Goal: Task Accomplishment & Management: Use online tool/utility

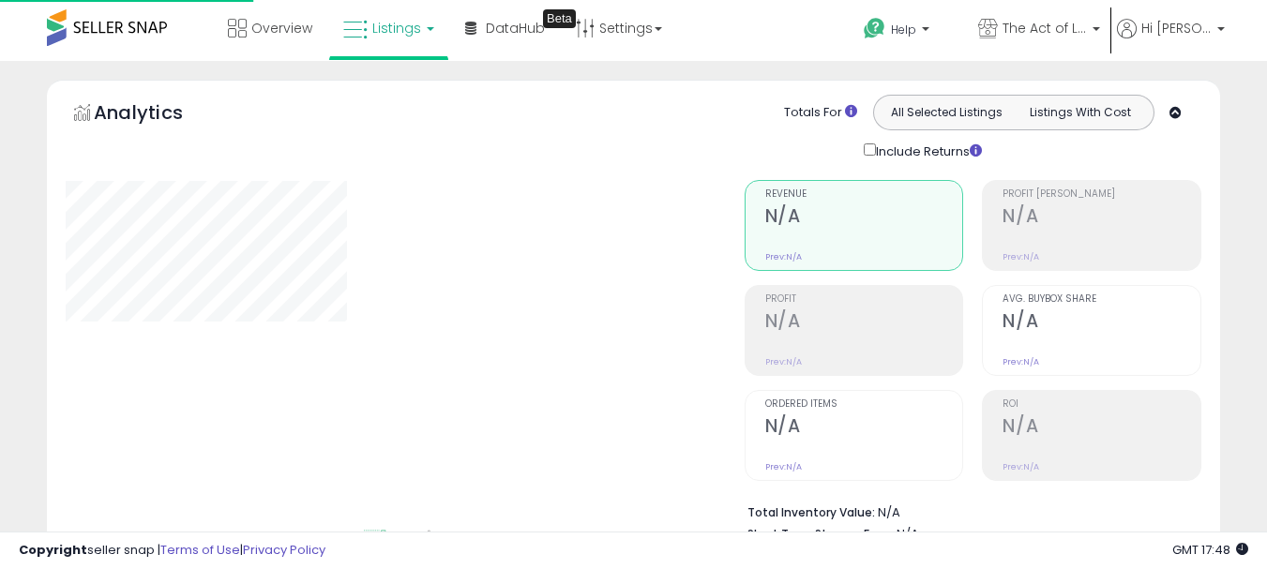
type input "**********"
select select "**"
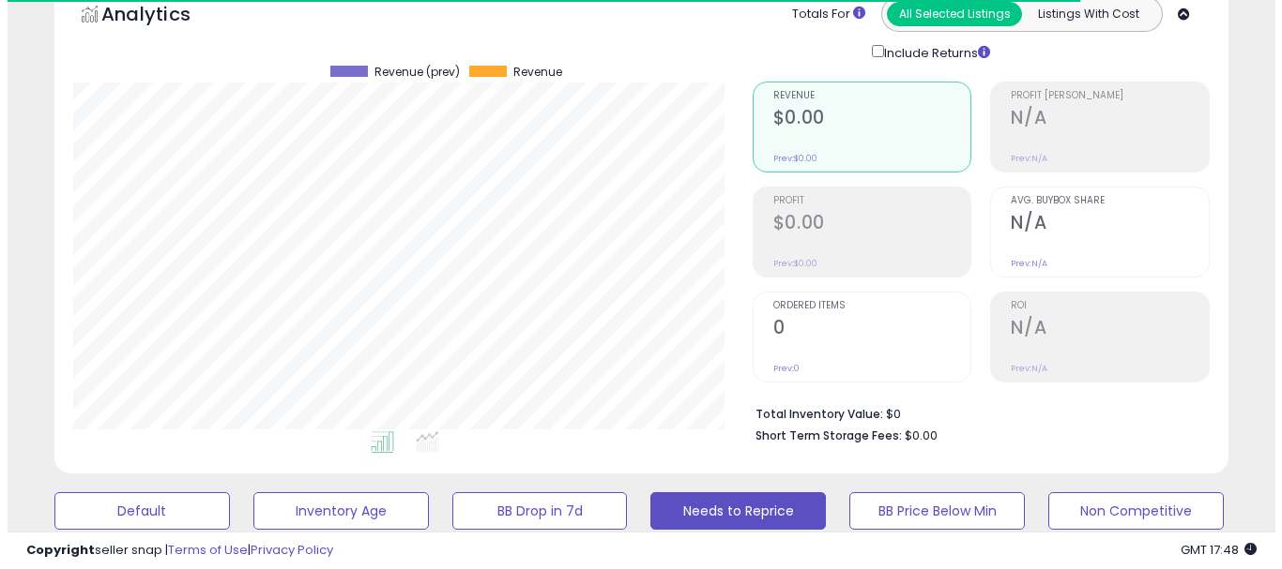
scroll to position [375, 0]
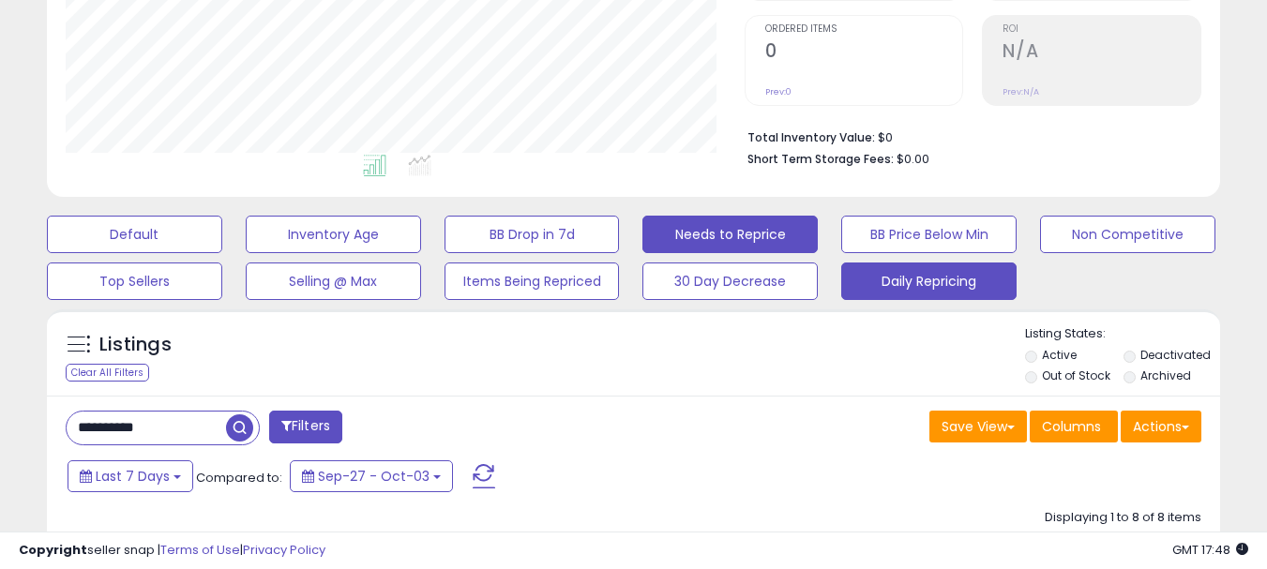
click at [882, 269] on button "Daily Repricing" at bounding box center [929, 282] width 175 height 38
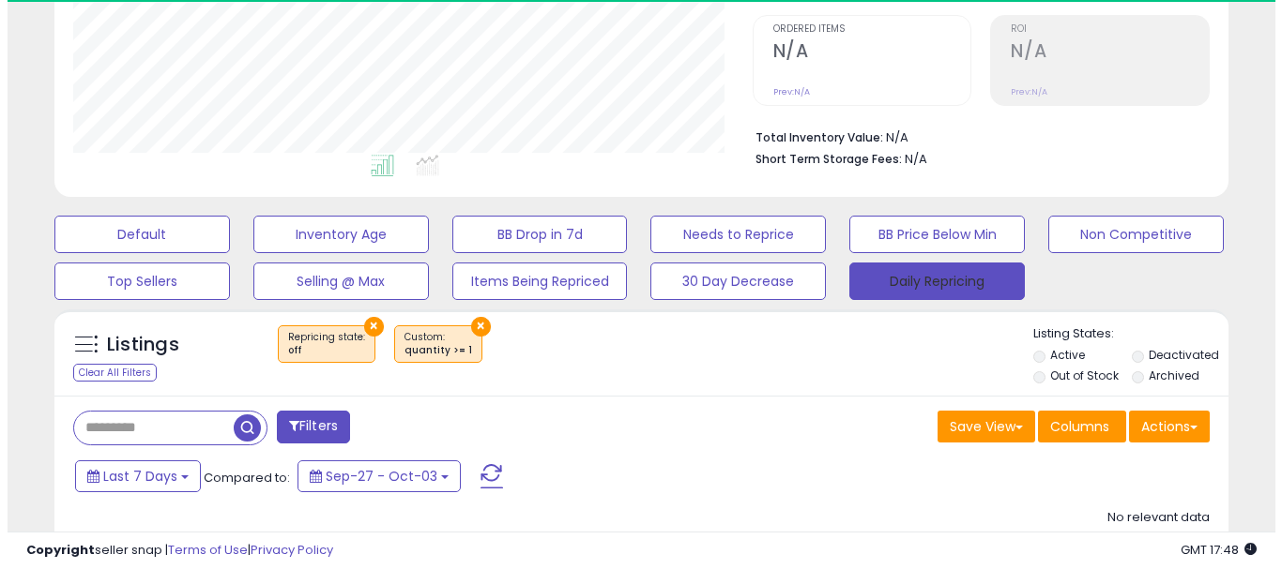
scroll to position [385, 679]
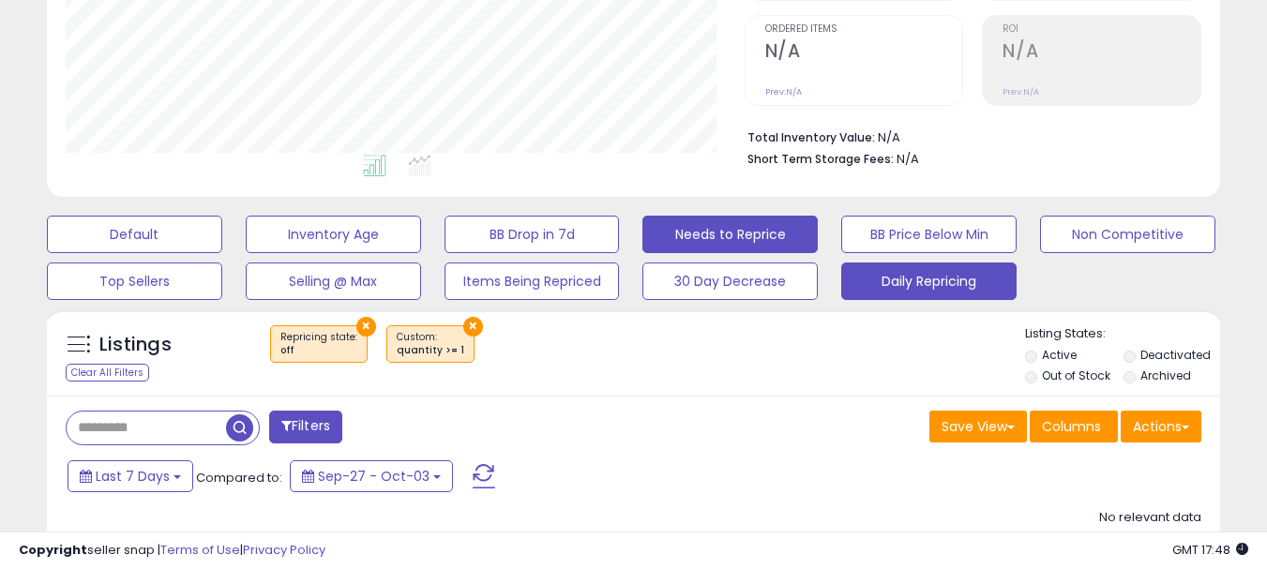
click at [709, 226] on button "Needs to Reprice" at bounding box center [730, 235] width 175 height 38
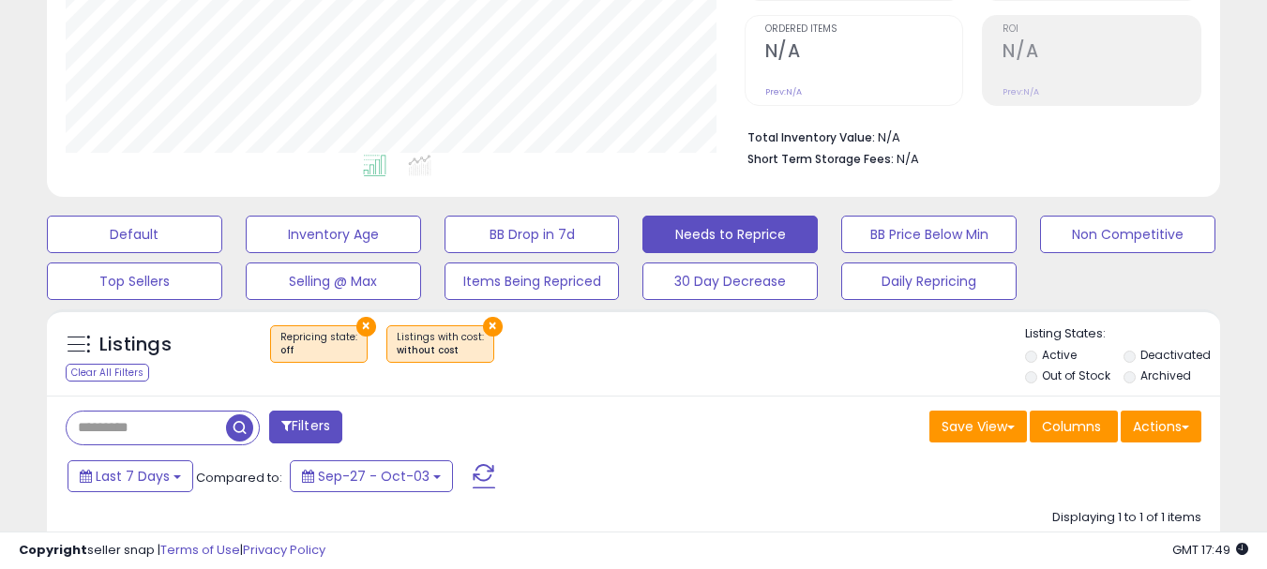
click at [483, 327] on button "×" at bounding box center [493, 327] width 20 height 20
click at [1175, 411] on button "Actions" at bounding box center [1161, 427] width 81 height 32
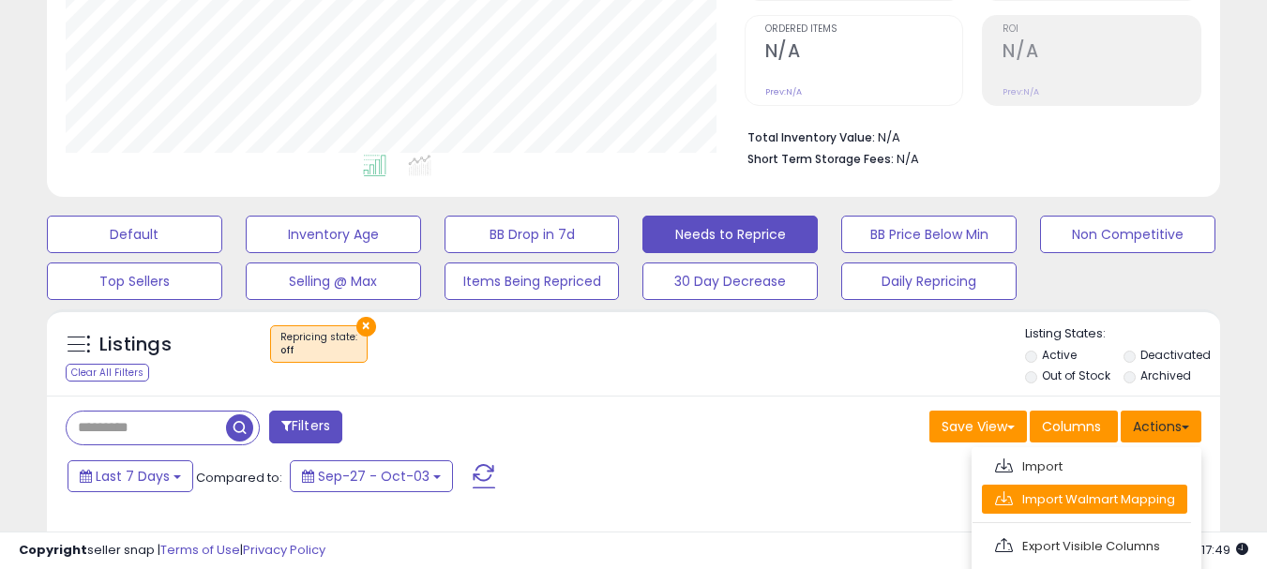
scroll to position [563, 0]
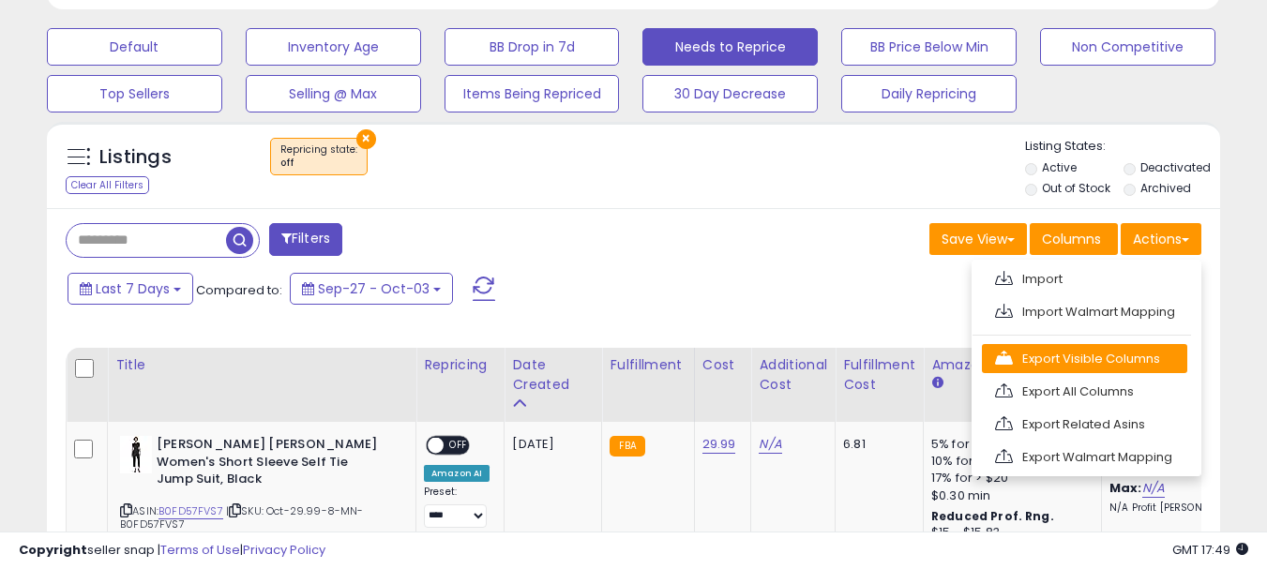
click at [1073, 356] on link "Export Visible Columns" at bounding box center [1084, 358] width 205 height 29
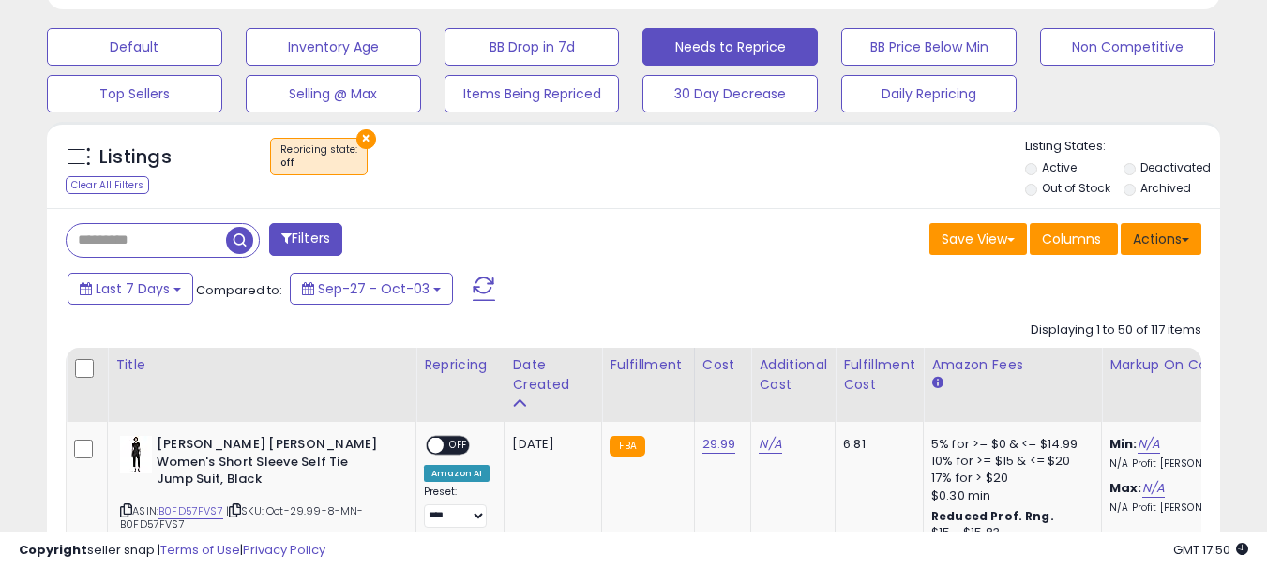
click at [1157, 235] on button "Actions" at bounding box center [1161, 239] width 81 height 32
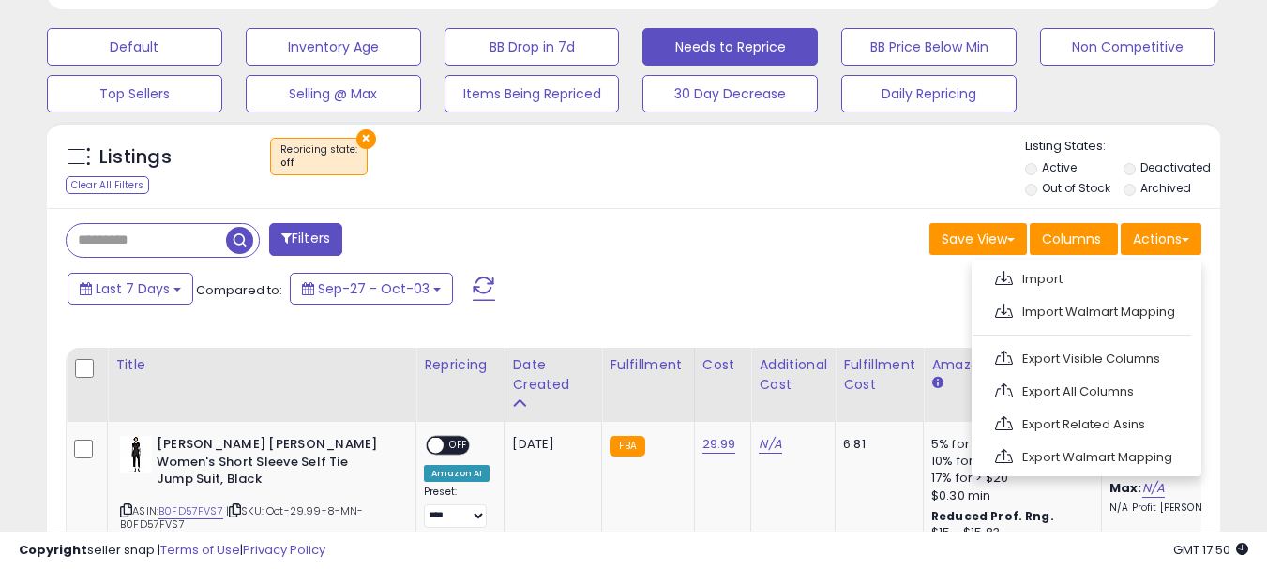
click at [1051, 356] on link "Export Visible Columns" at bounding box center [1084, 358] width 205 height 29
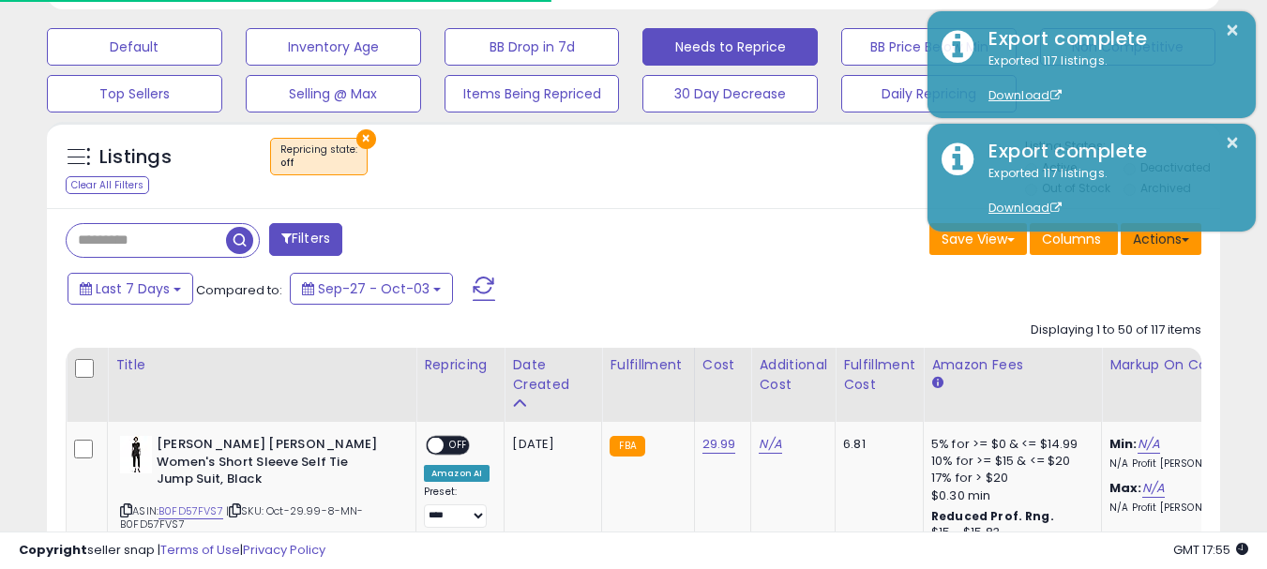
click at [1163, 255] on button "Actions" at bounding box center [1161, 239] width 81 height 32
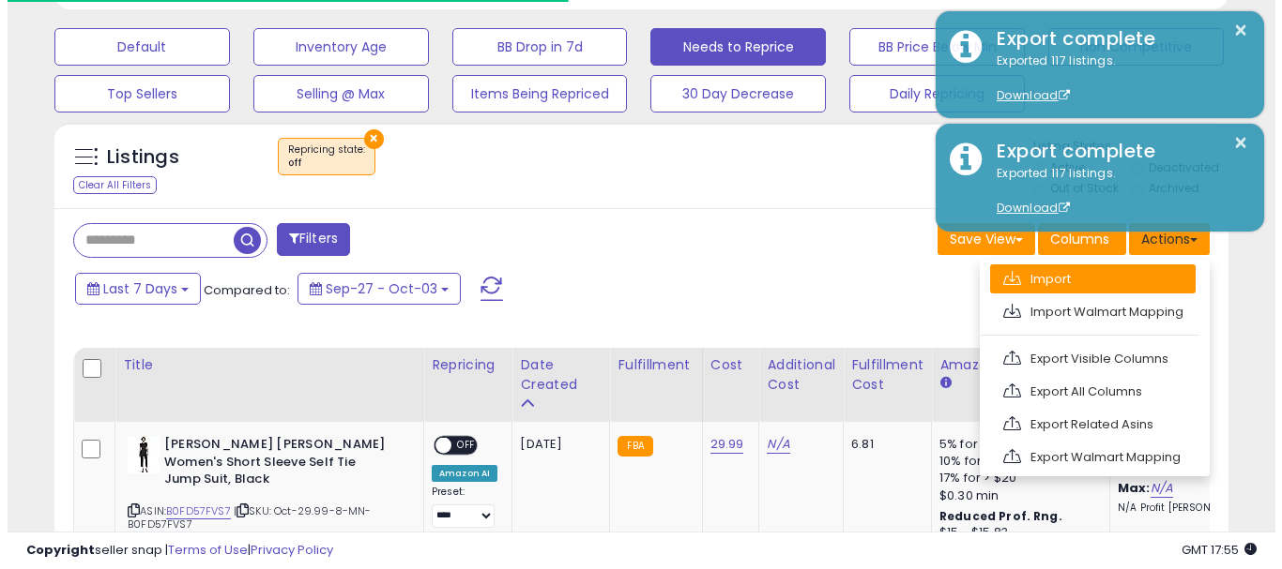
scroll to position [469, 0]
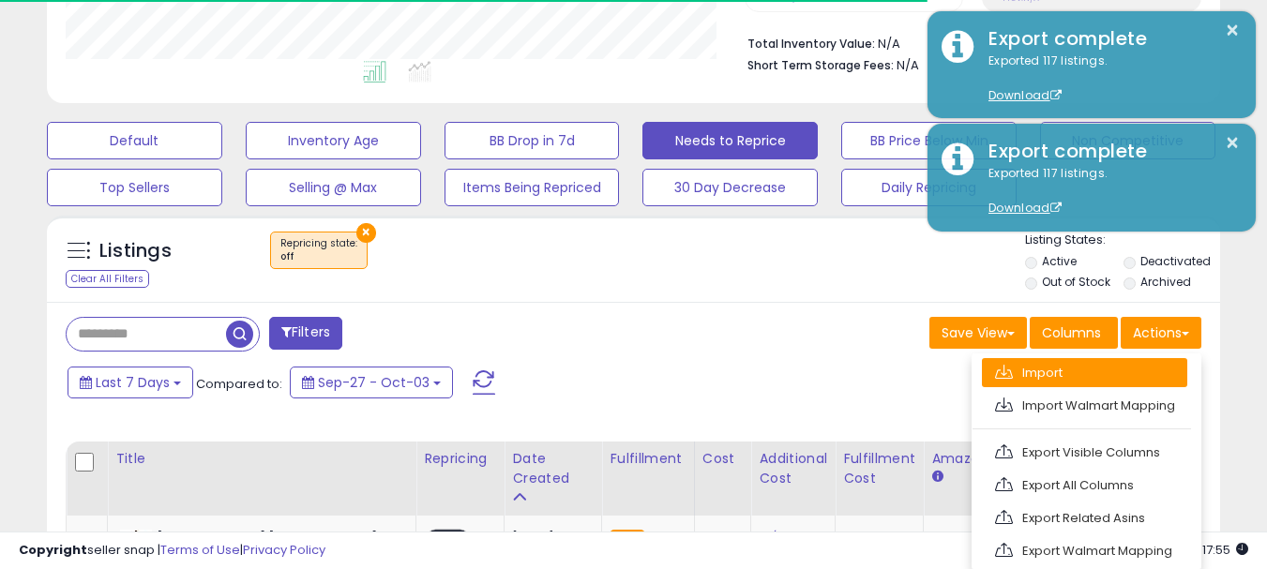
click at [1033, 372] on link "Import" at bounding box center [1084, 372] width 205 height 29
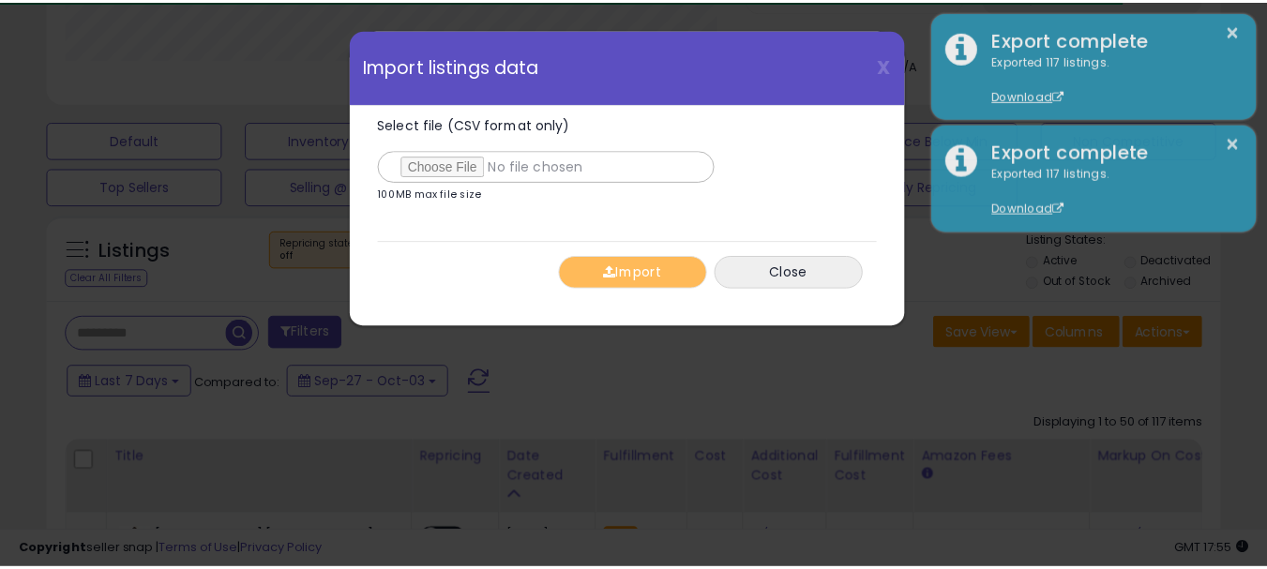
scroll to position [385, 687]
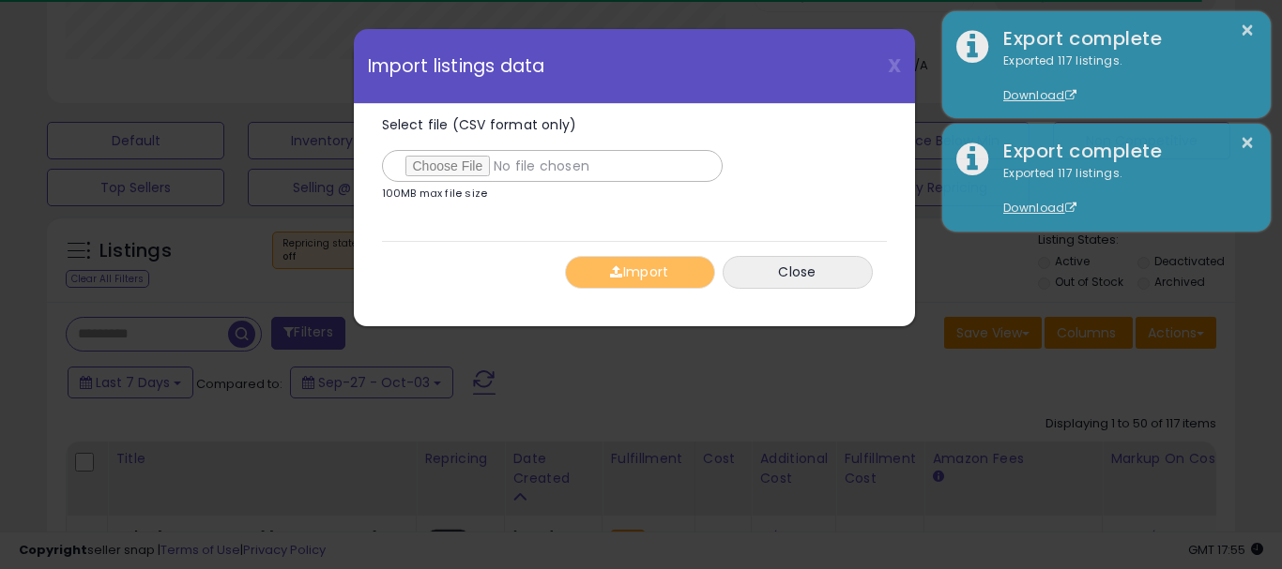
click at [434, 161] on input "Select file (CSV format only)" at bounding box center [552, 166] width 341 height 32
type input "**********"
click at [636, 274] on button "Import" at bounding box center [640, 272] width 150 height 33
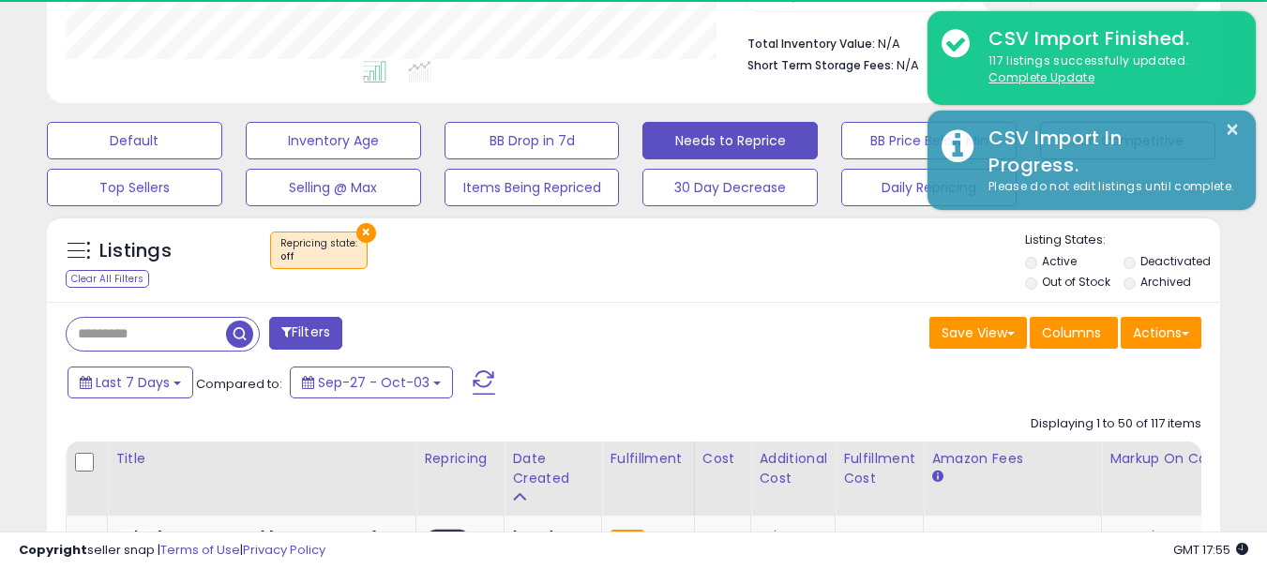
scroll to position [937757, 937463]
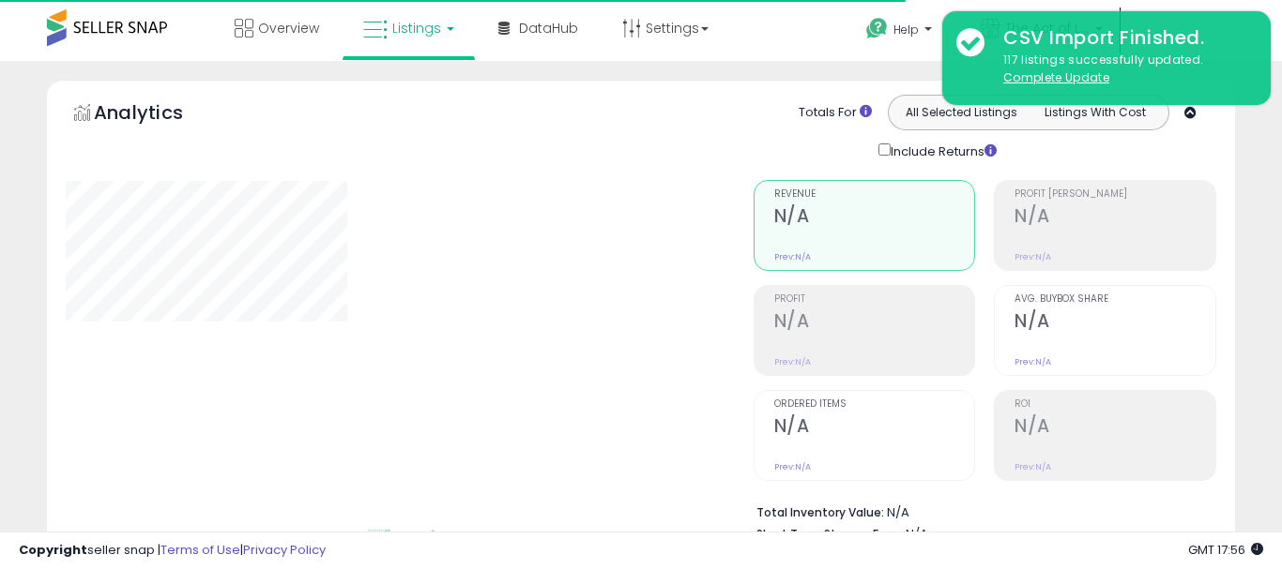
select select "**"
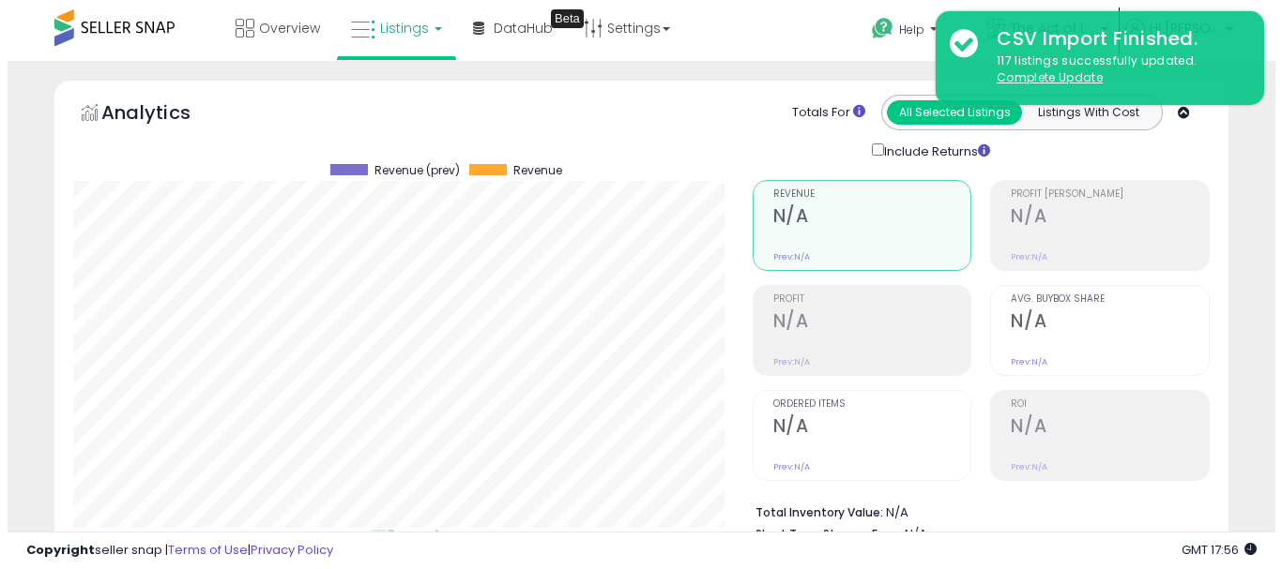
scroll to position [385, 679]
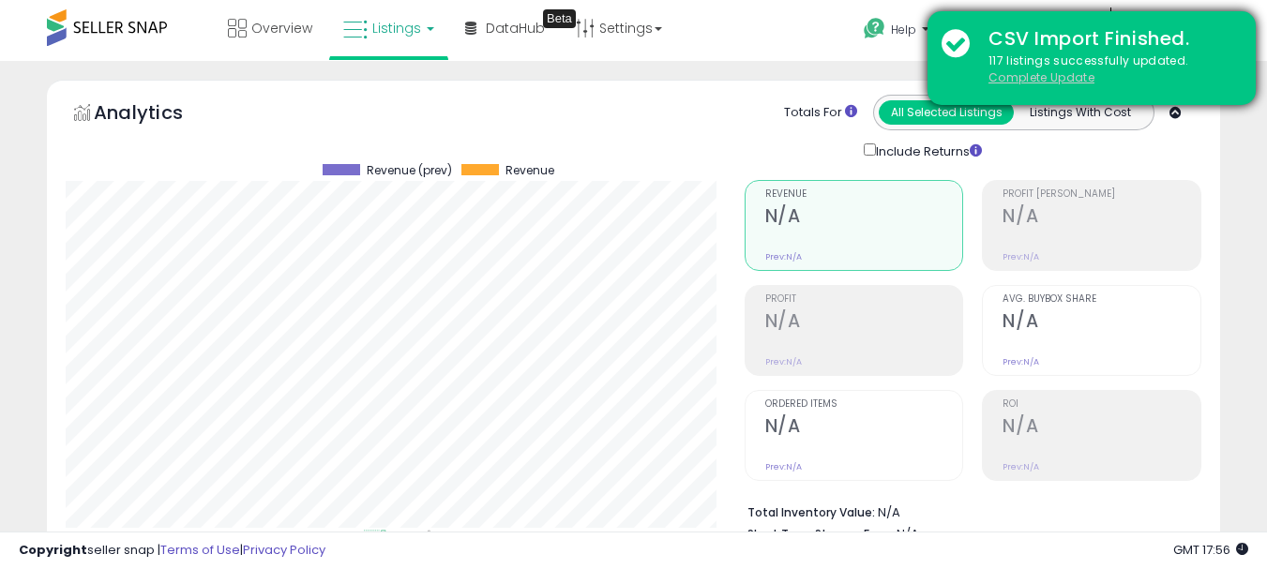
click at [1018, 78] on u "Complete Update" at bounding box center [1042, 77] width 106 height 16
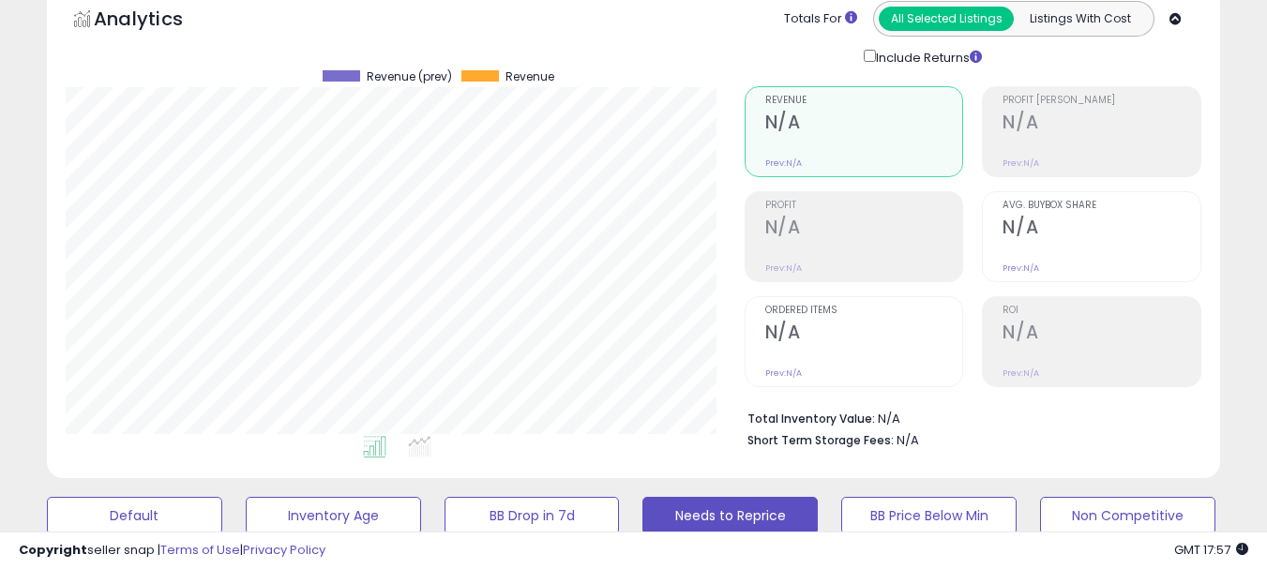
scroll to position [0, 0]
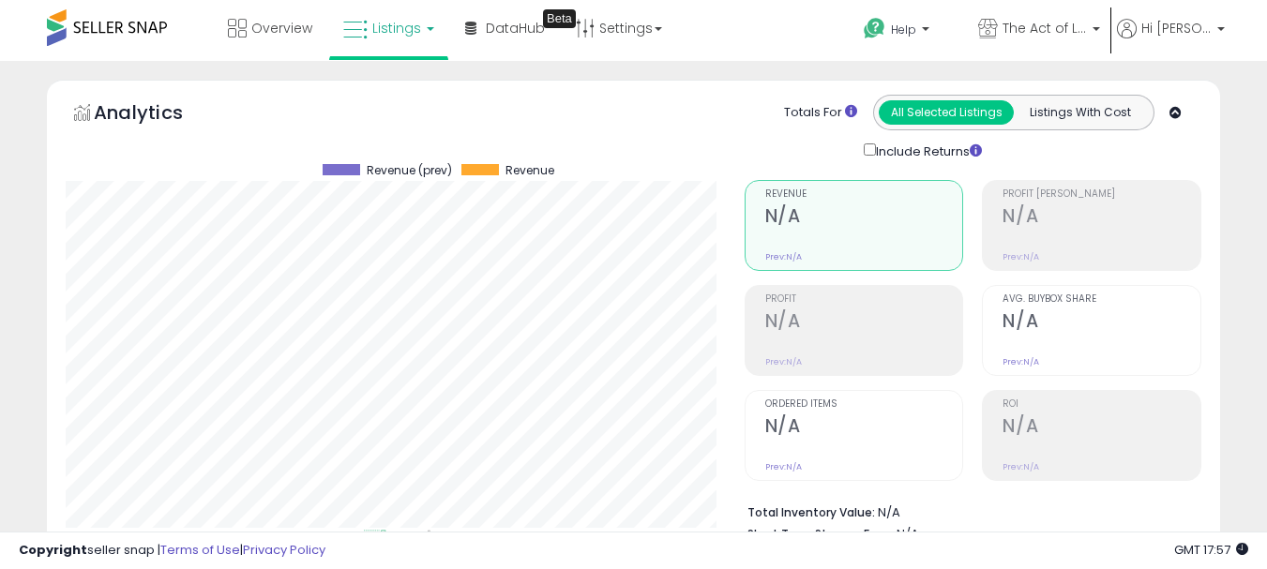
click at [421, 33] on span "Listings" at bounding box center [396, 28] width 49 height 19
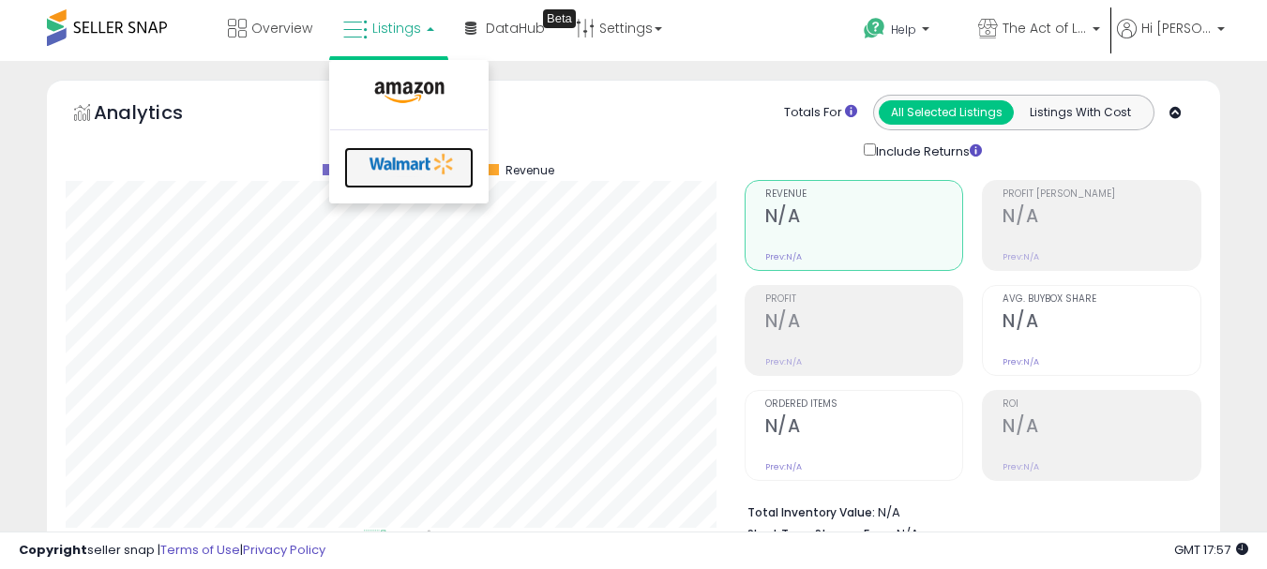
click at [405, 163] on icon at bounding box center [412, 164] width 99 height 28
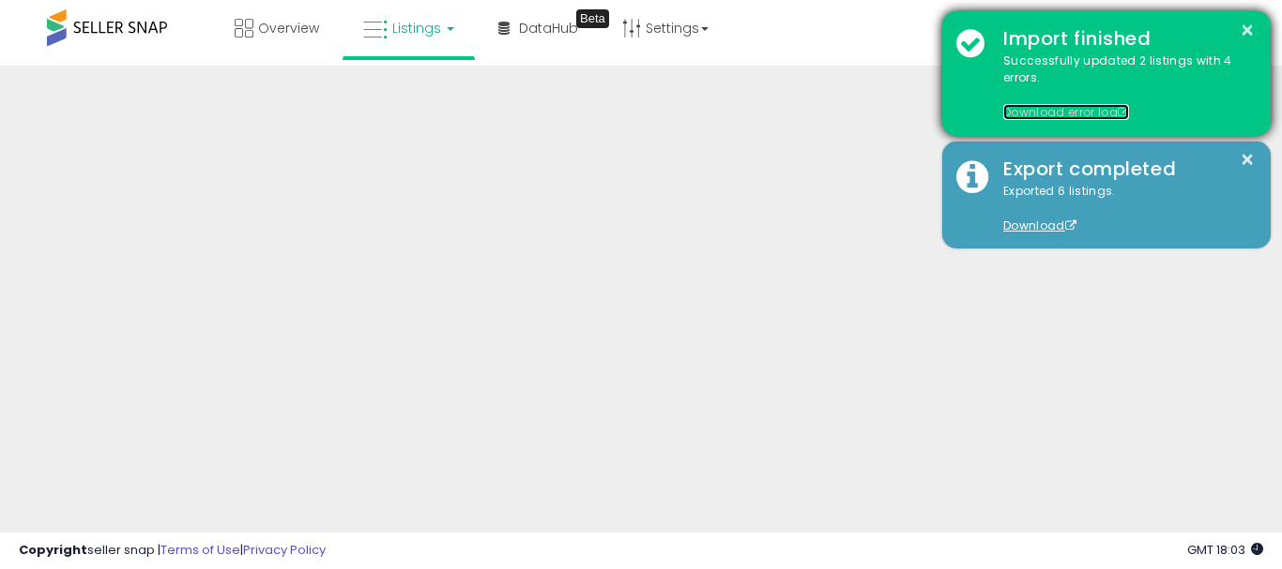
click at [1030, 114] on link "Download error log" at bounding box center [1066, 112] width 126 height 16
click at [1241, 27] on button "×" at bounding box center [1246, 30] width 15 height 23
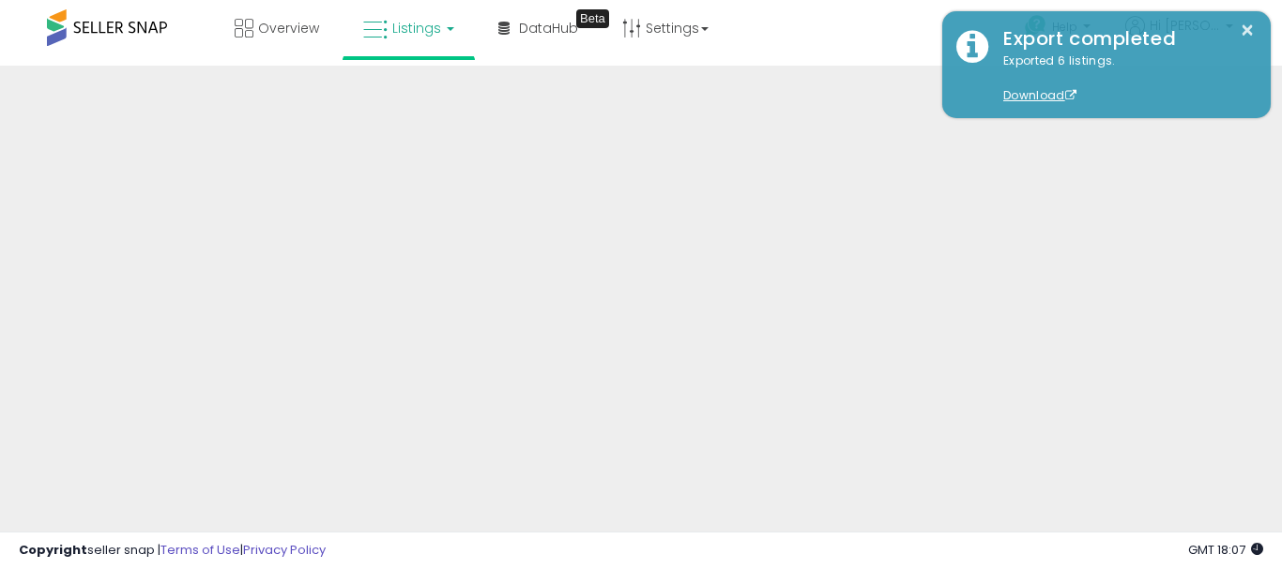
click at [422, 34] on span "Listings" at bounding box center [416, 28] width 49 height 19
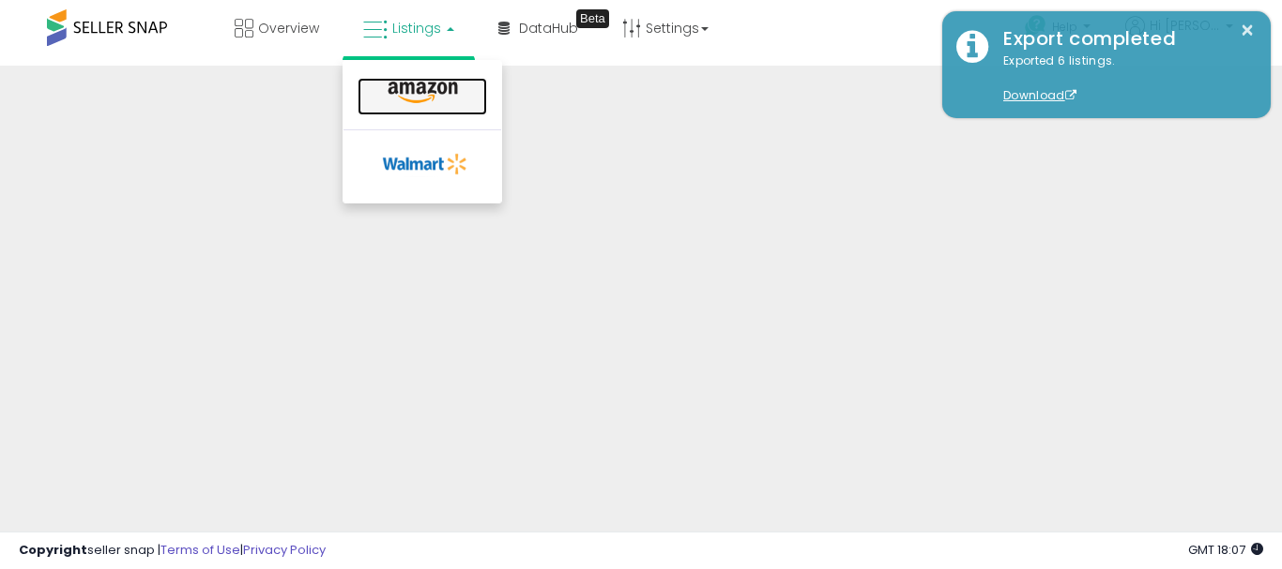
click at [417, 98] on icon at bounding box center [423, 93] width 82 height 24
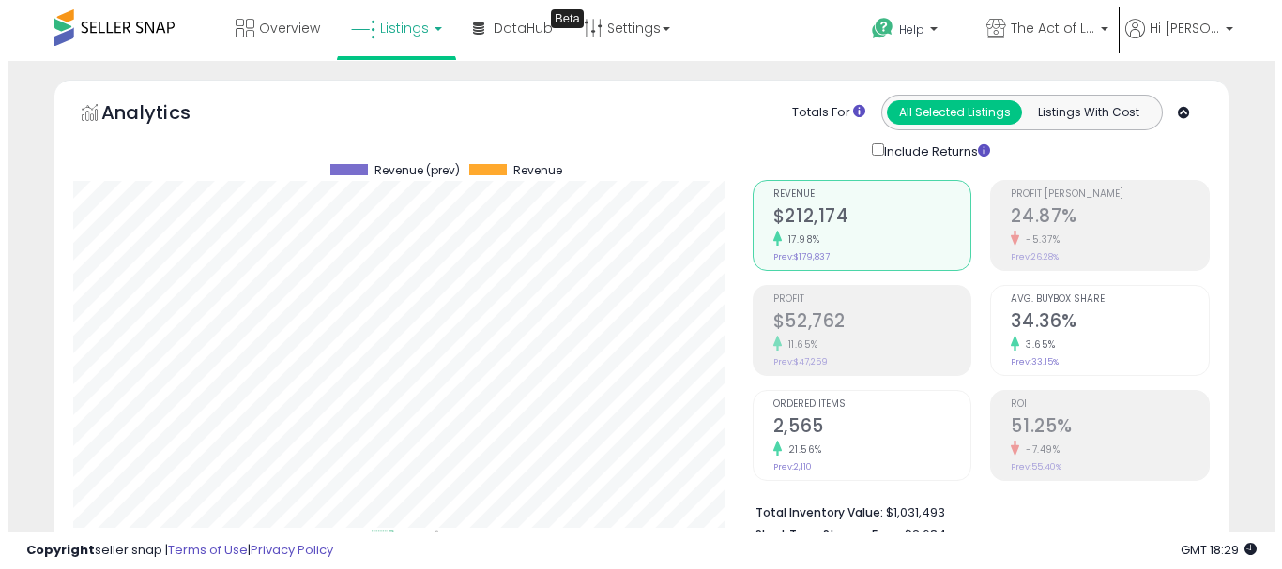
scroll to position [375, 0]
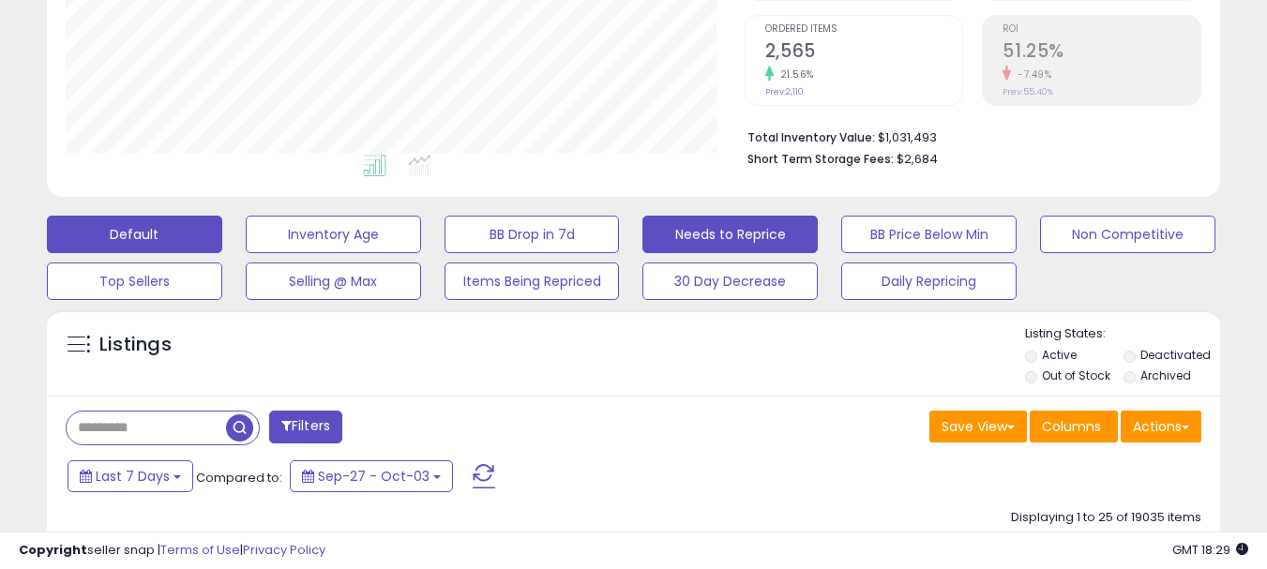
click at [722, 232] on button "Needs to Reprice" at bounding box center [730, 235] width 175 height 38
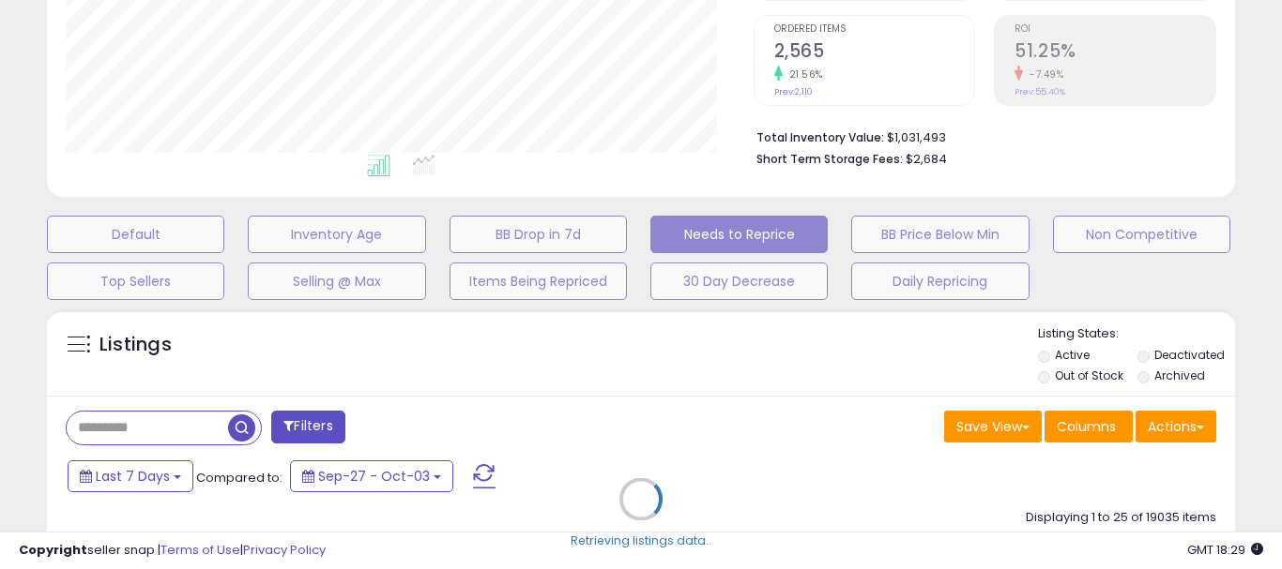
scroll to position [937757, 937454]
select select "**"
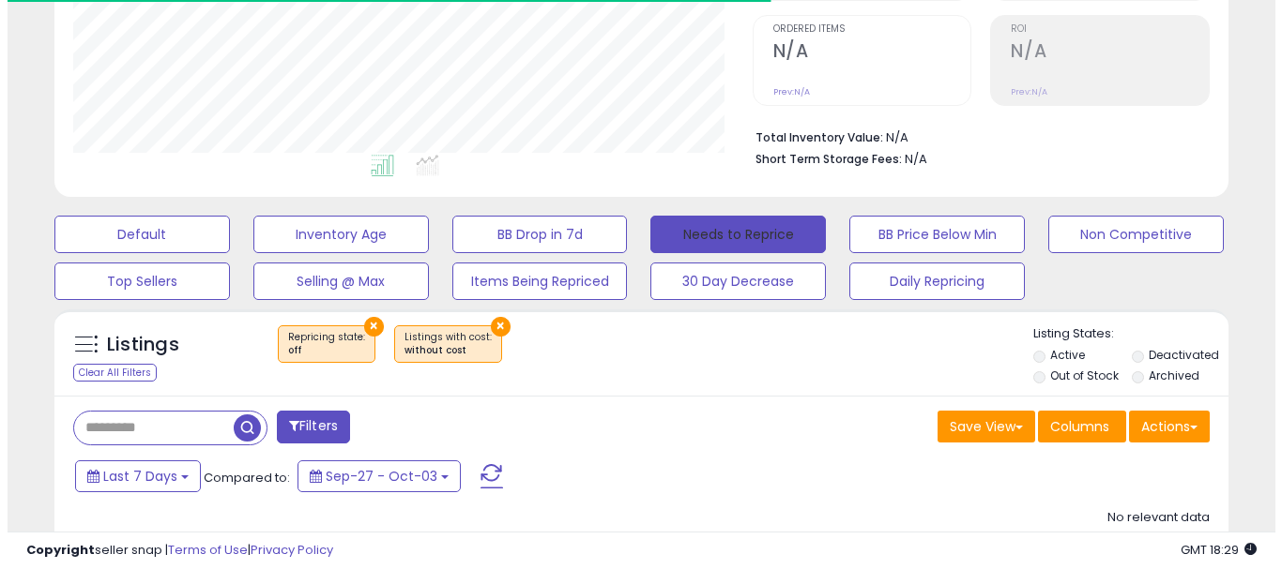
scroll to position [385, 679]
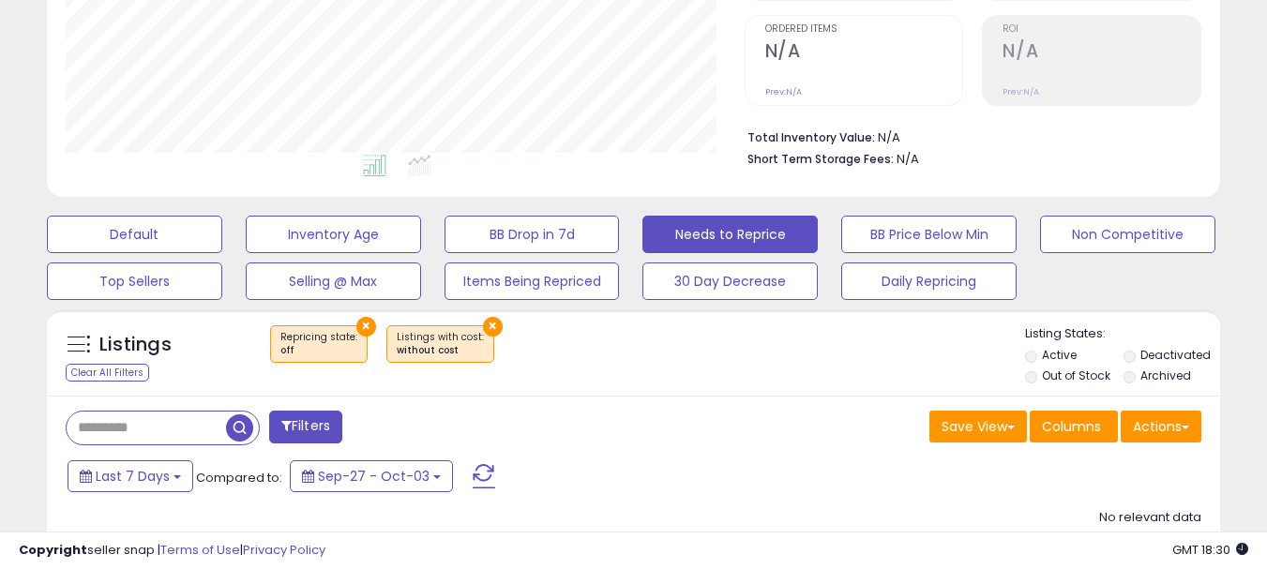
click at [484, 327] on button "×" at bounding box center [493, 327] width 20 height 20
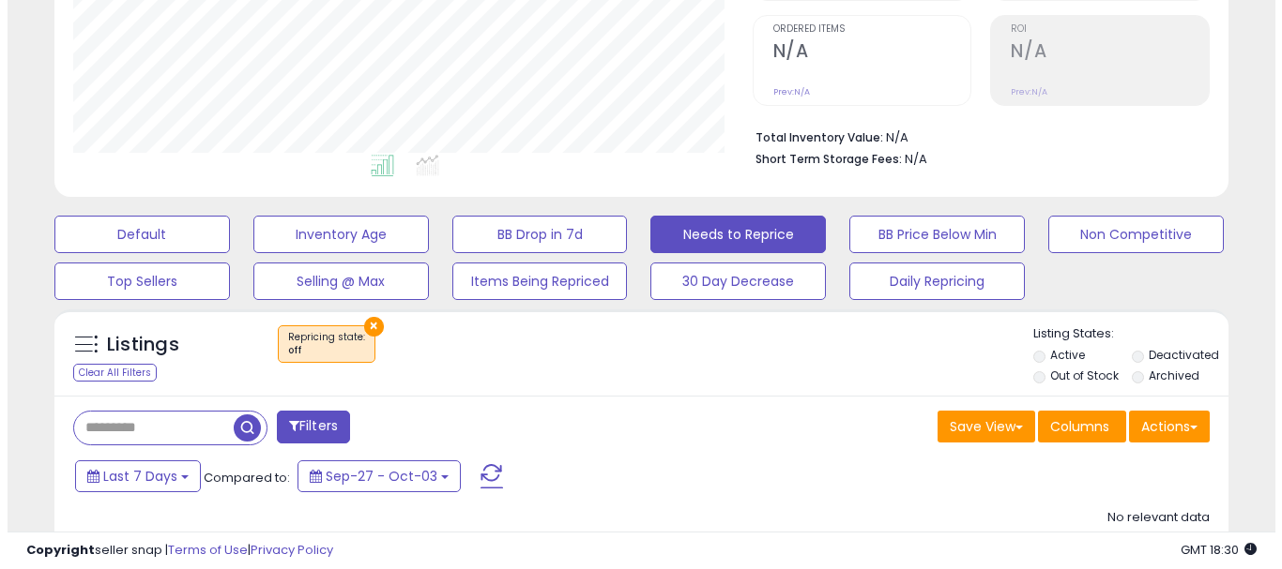
scroll to position [469, 0]
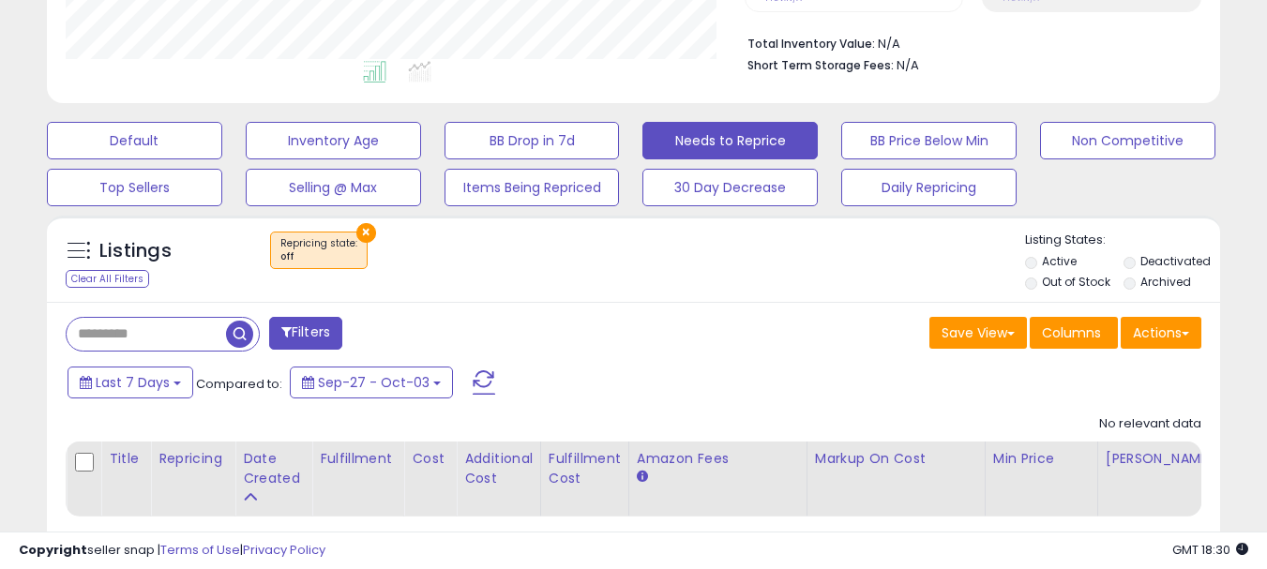
click at [368, 225] on button "×" at bounding box center [366, 233] width 20 height 20
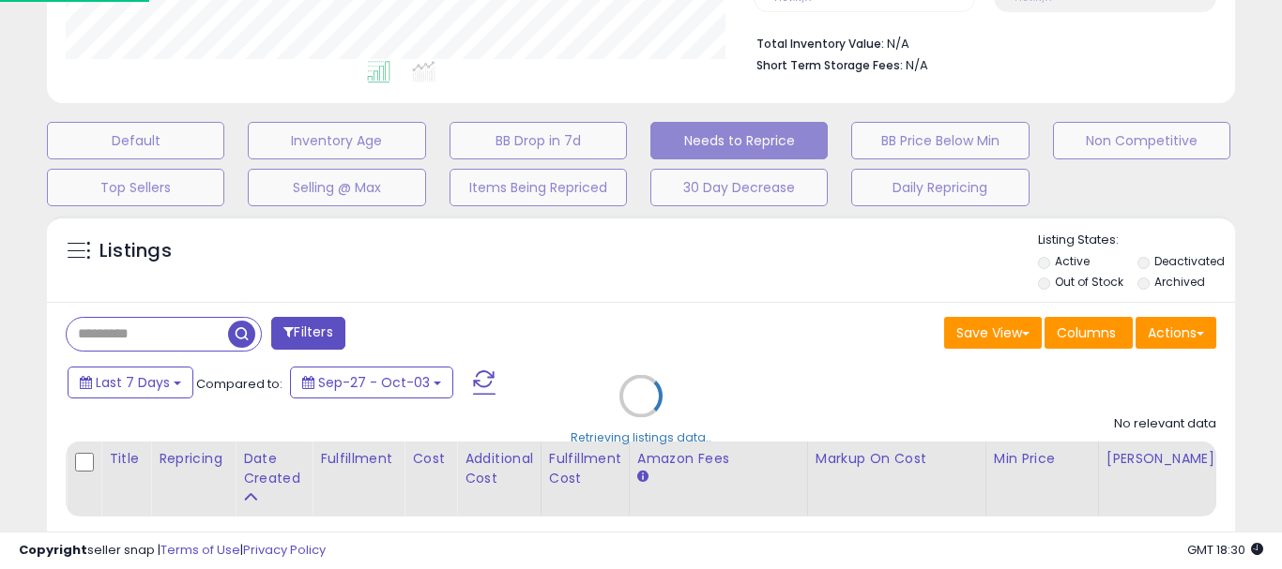
scroll to position [385, 687]
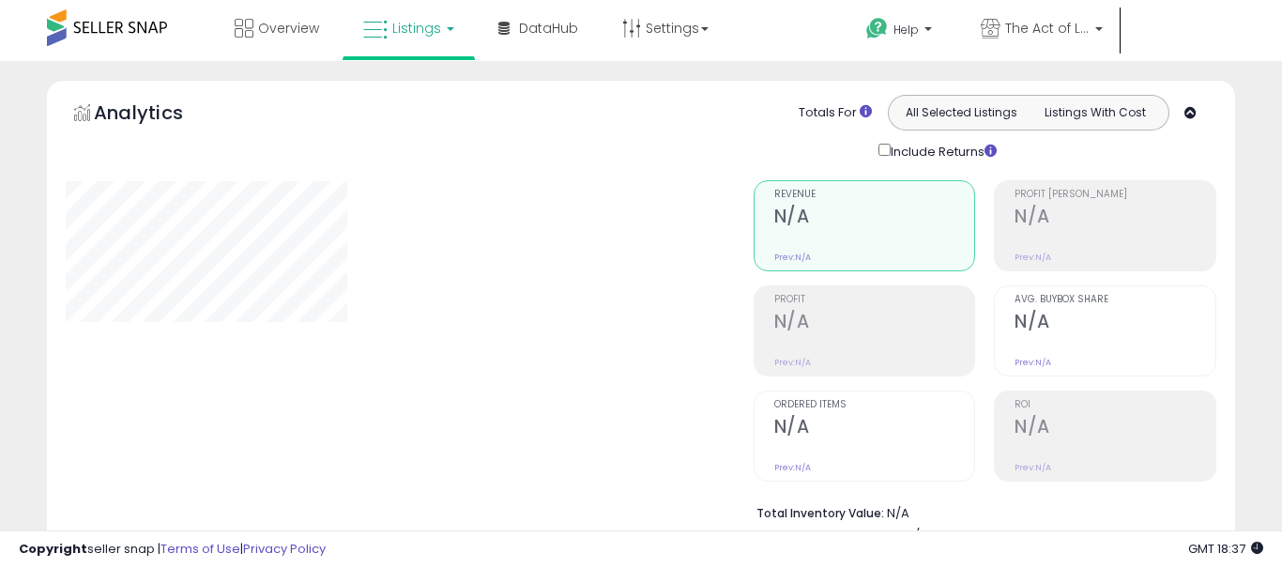
select select "**"
